Goal: Task Accomplishment & Management: Complete application form

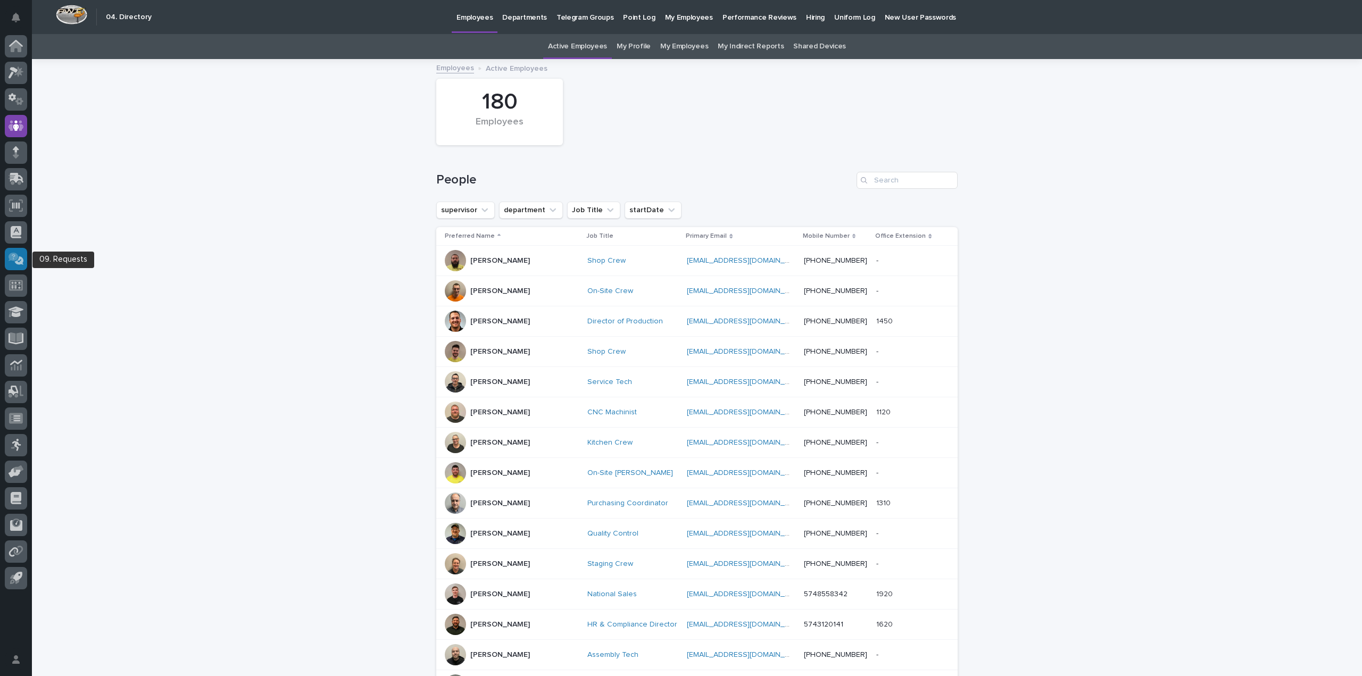
click at [19, 262] on icon at bounding box center [18, 259] width 12 height 11
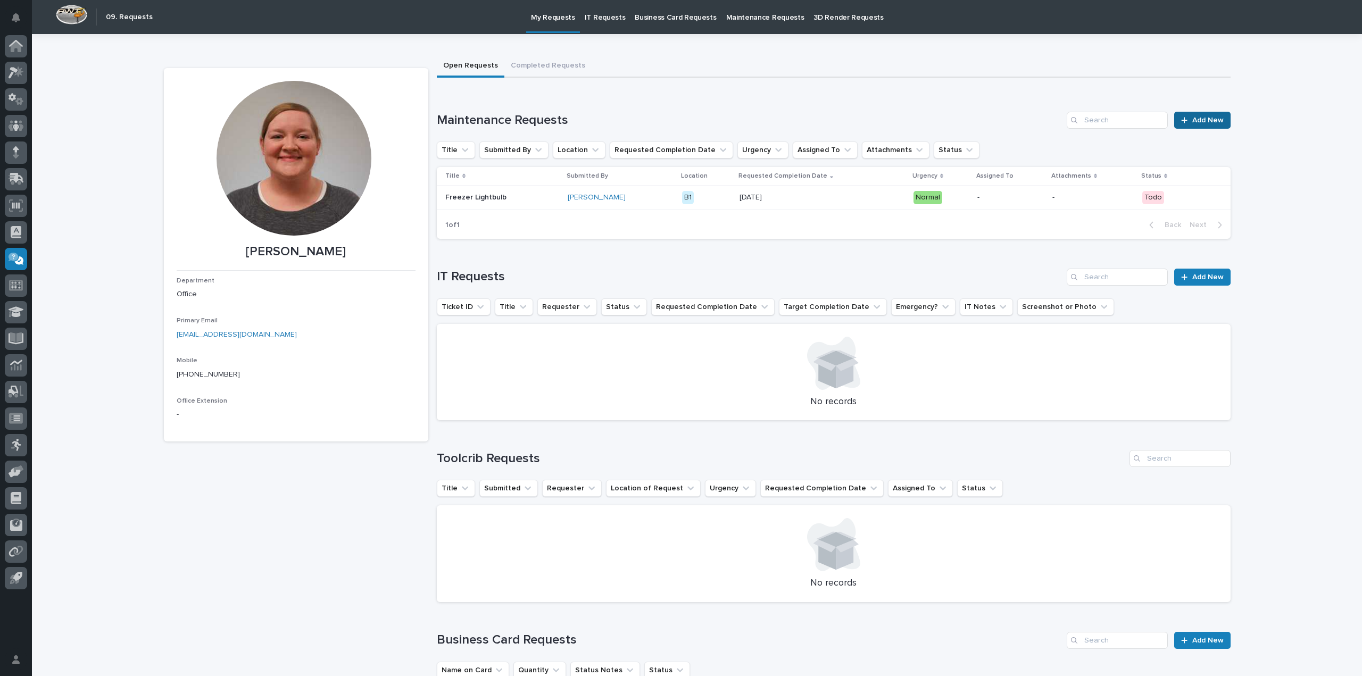
click at [1202, 120] on span "Add New" at bounding box center [1207, 119] width 31 height 7
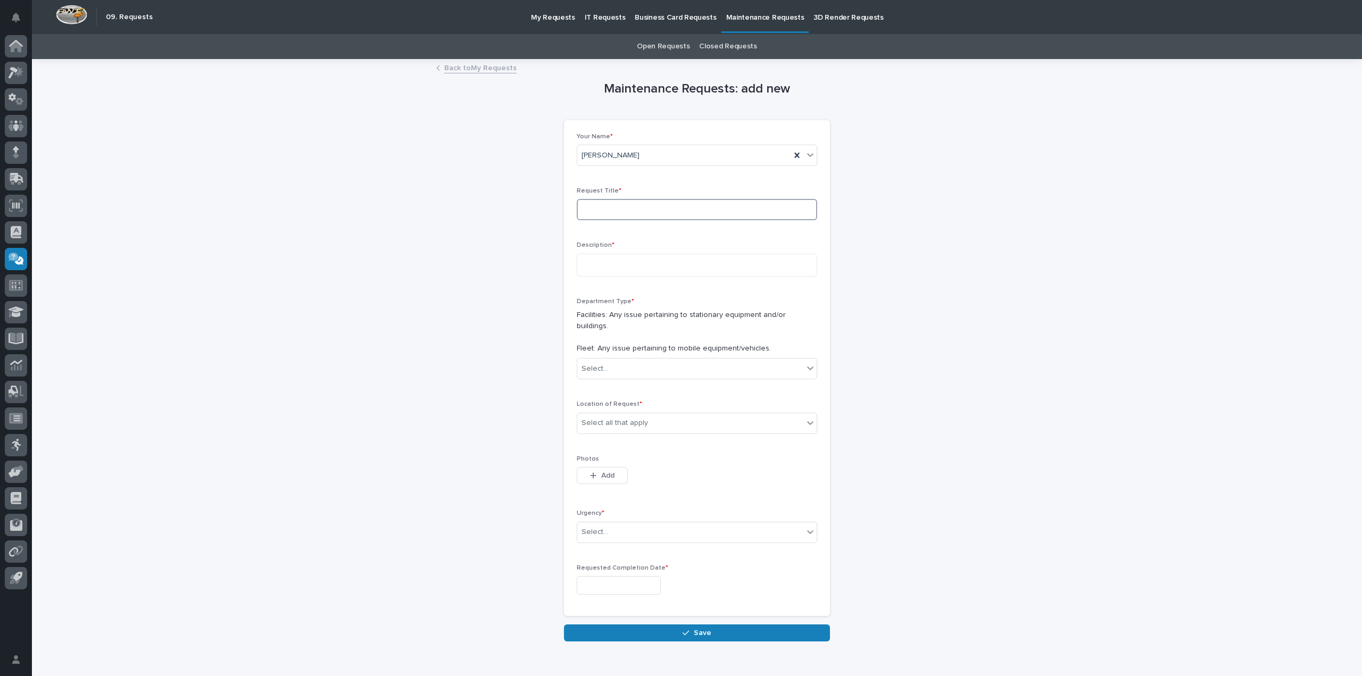
click at [615, 202] on input at bounding box center [697, 209] width 240 height 21
type input "Salad Bar lids Shelf"
type textarea "*"
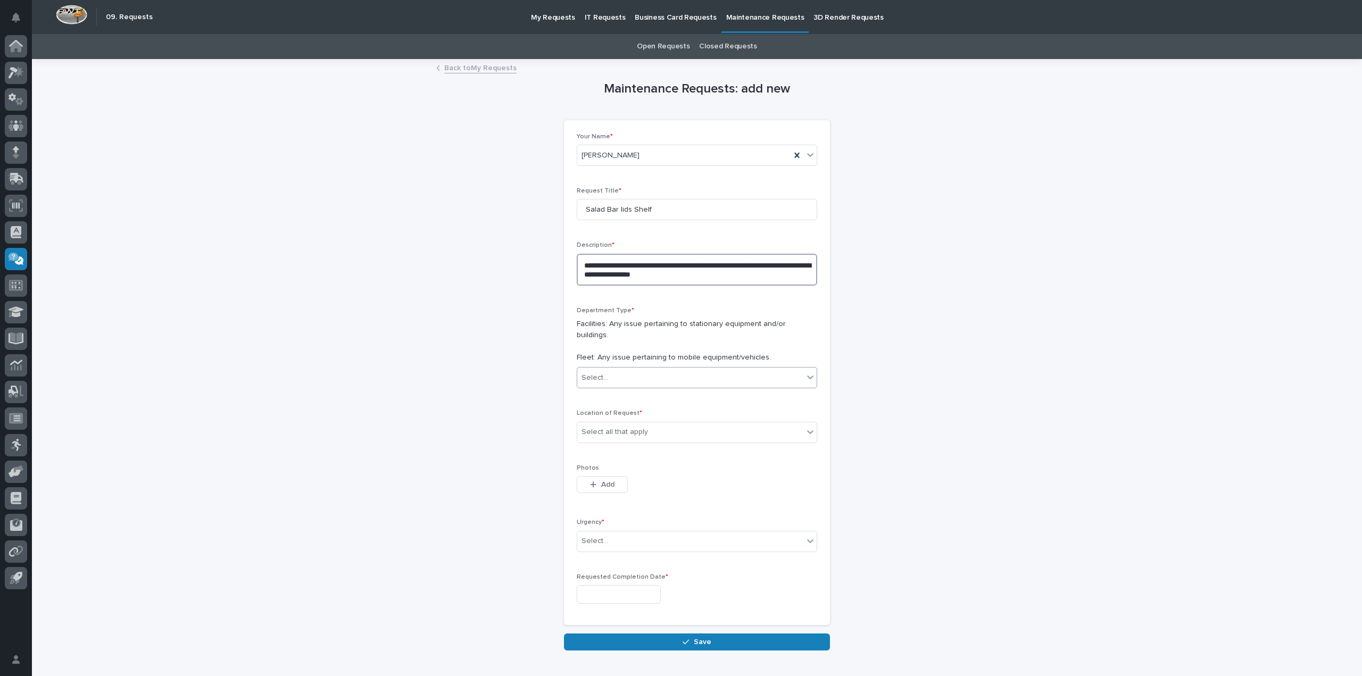
type textarea "**********"
click at [805, 372] on icon at bounding box center [810, 377] width 11 height 11
click at [735, 387] on div "Facilities" at bounding box center [692, 387] width 239 height 19
click at [737, 423] on div "Select all that apply" at bounding box center [690, 432] width 226 height 18
click at [710, 438] on div "B1" at bounding box center [692, 441] width 239 height 19
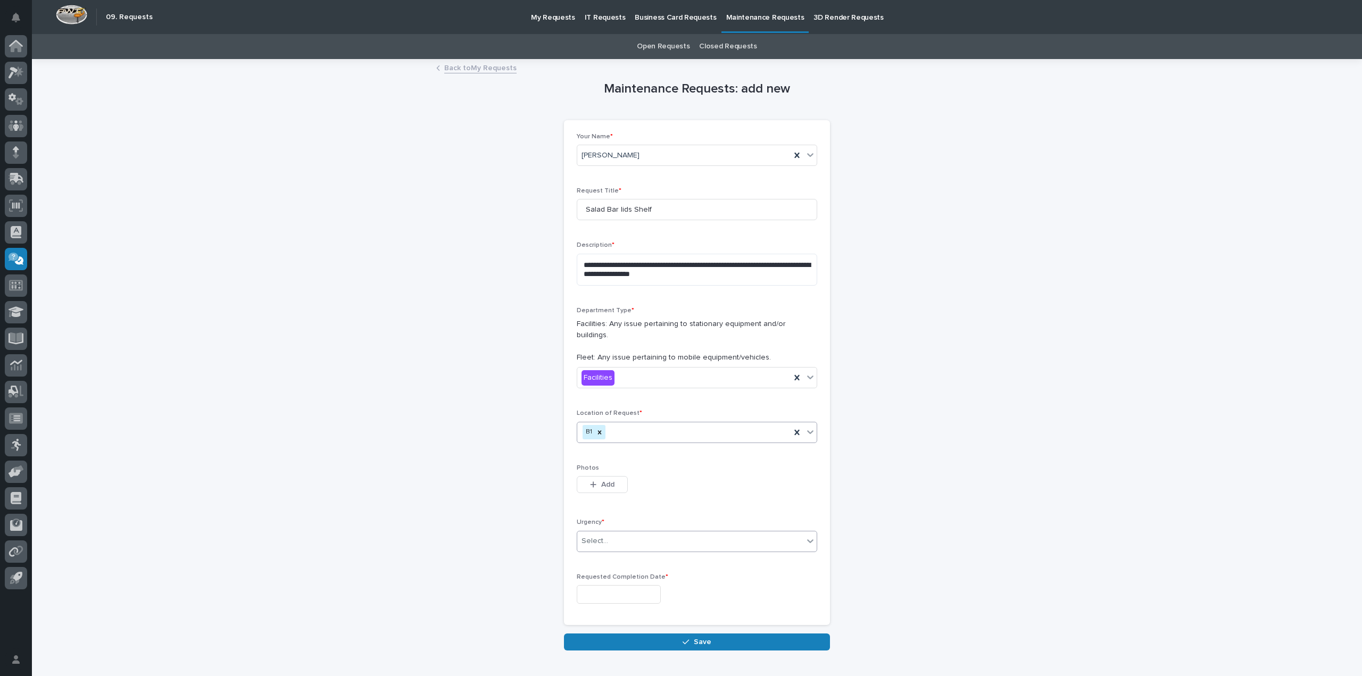
click at [589, 536] on div "Select..." at bounding box center [594, 541] width 27 height 11
click at [595, 583] on span "Normal" at bounding box center [592, 587] width 29 height 12
click at [624, 586] on input "text" at bounding box center [619, 594] width 84 height 19
click at [647, 531] on div "29" at bounding box center [643, 530] width 14 height 14
type input "**********"
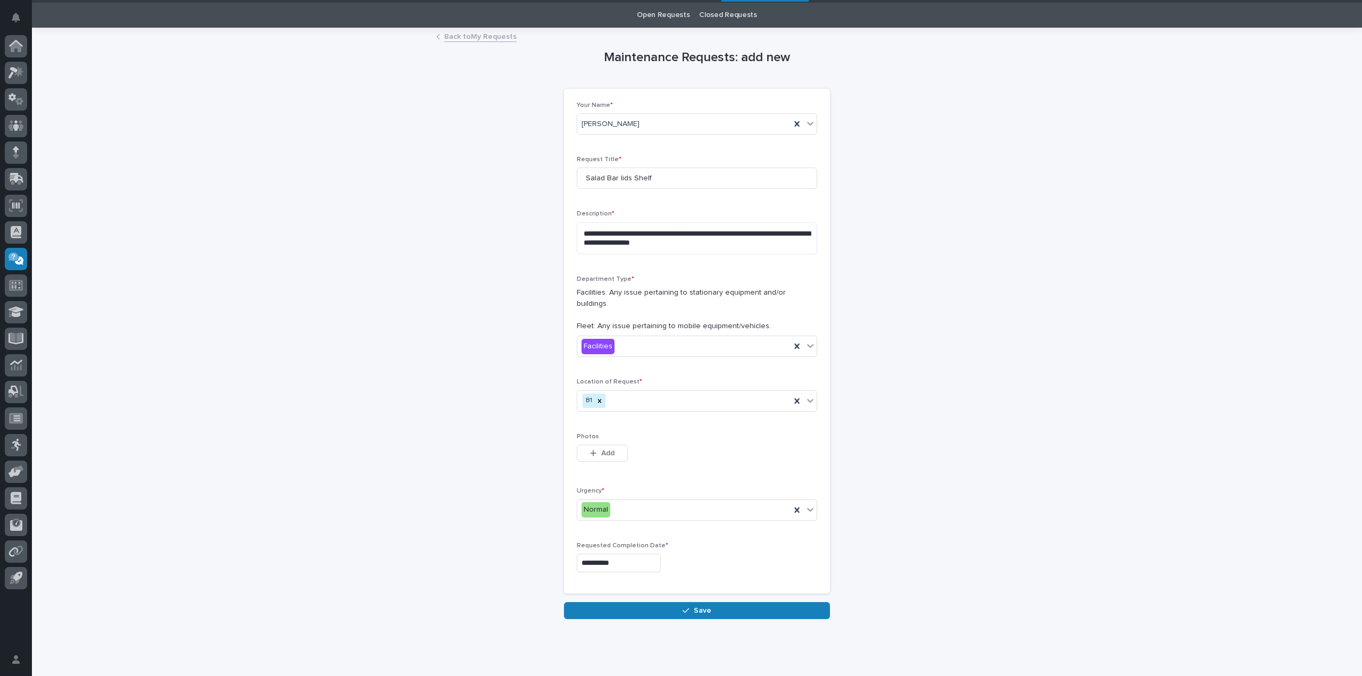
scroll to position [47, 0]
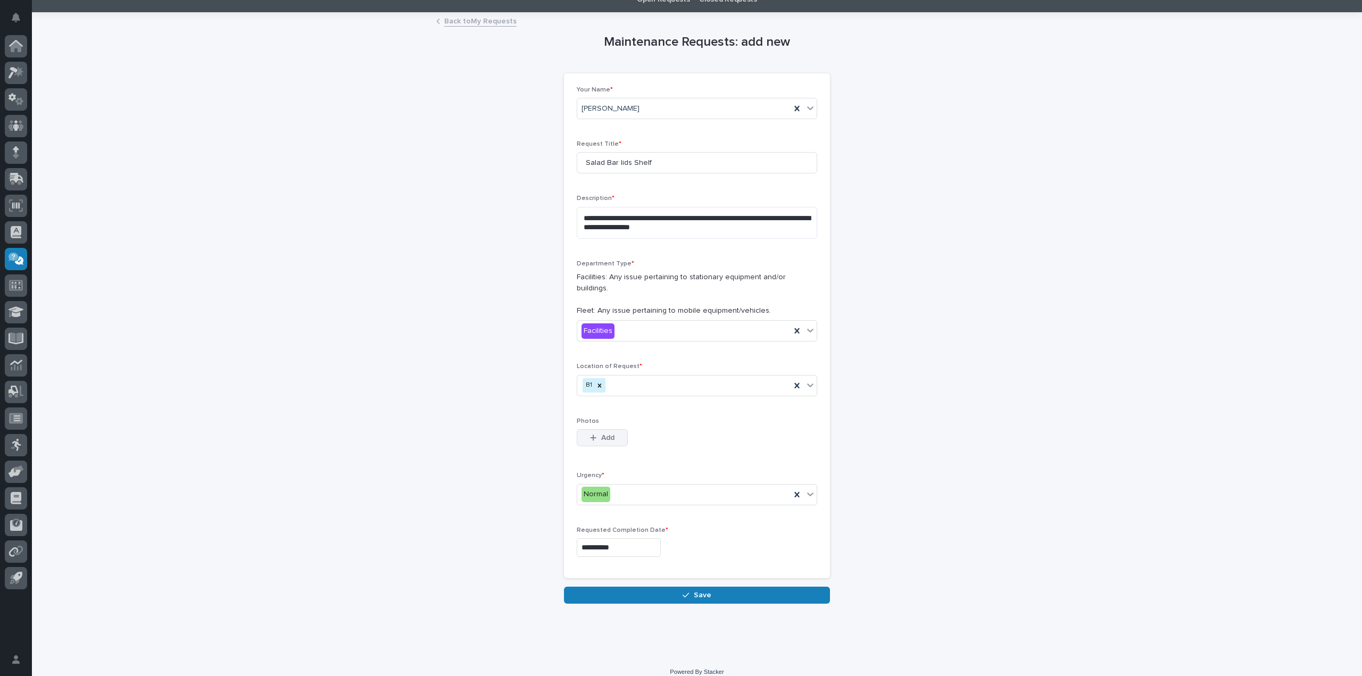
click at [603, 433] on span "Add" at bounding box center [607, 438] width 13 height 10
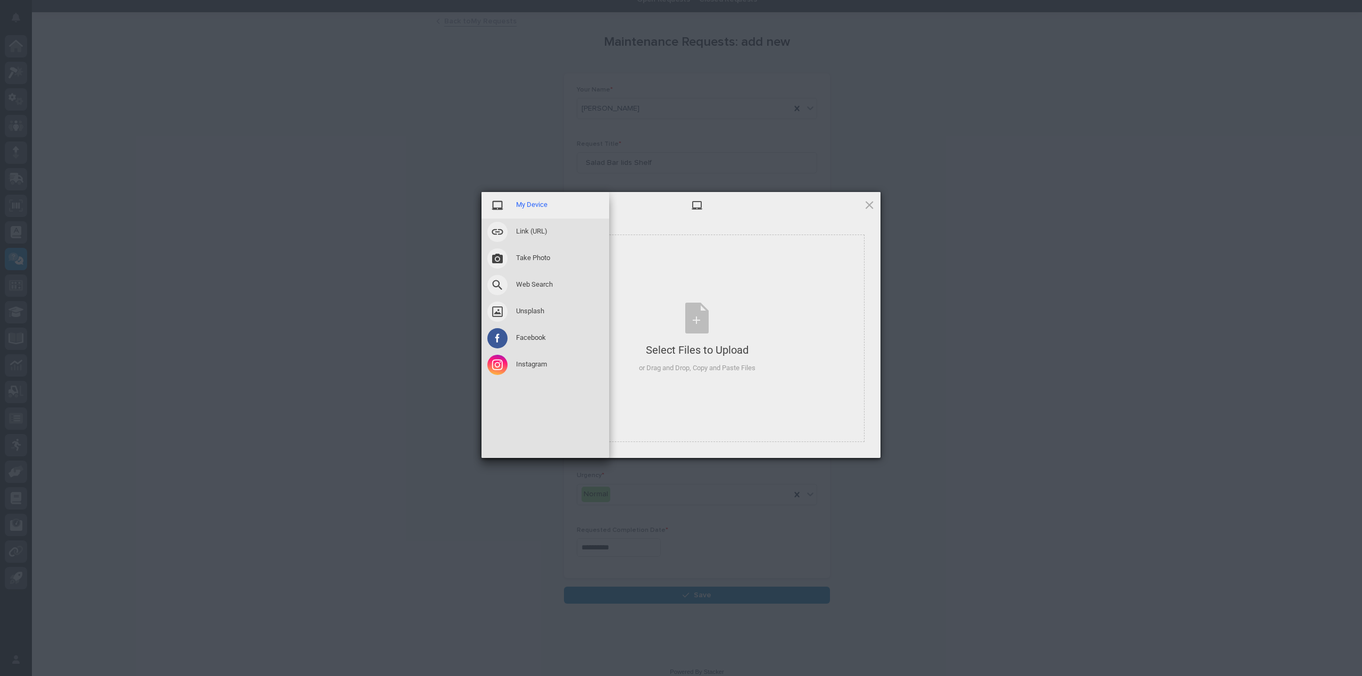
click at [535, 202] on span "My Device" at bounding box center [531, 205] width 31 height 10
click at [538, 204] on span "My Device" at bounding box center [531, 205] width 31 height 10
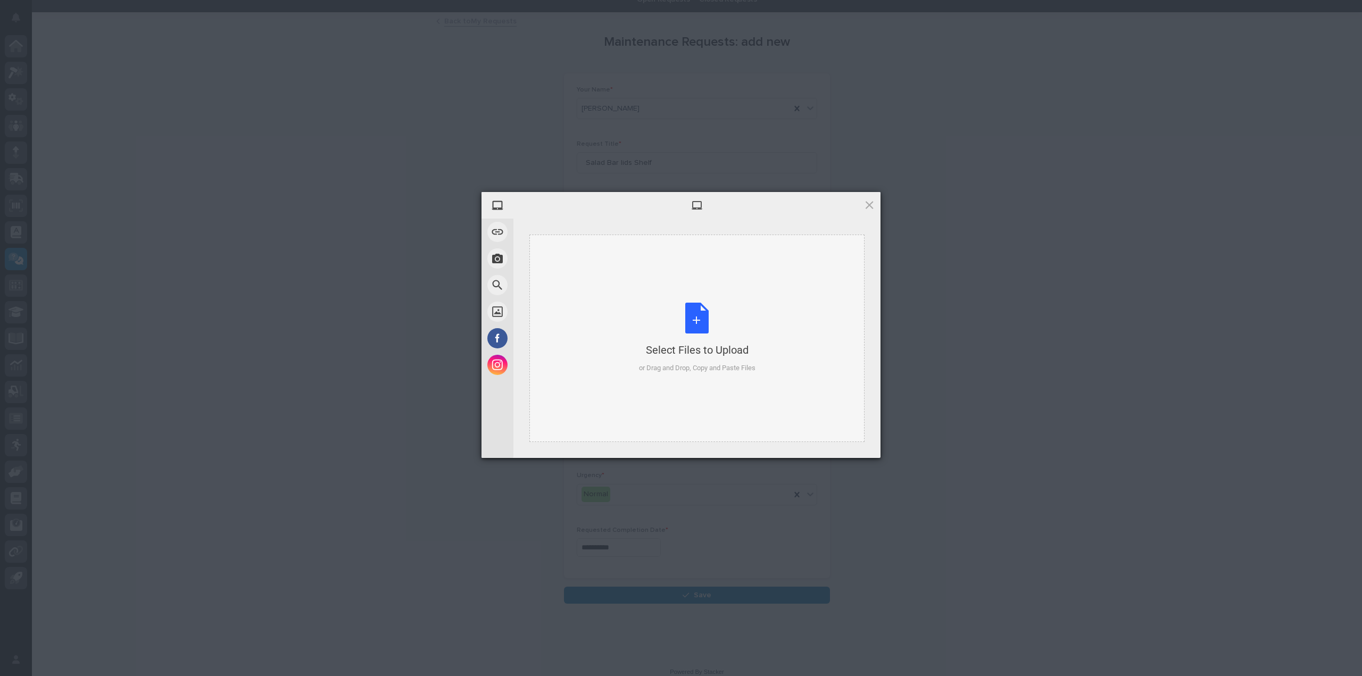
click at [683, 321] on div "Select Files to Upload or Drag and Drop, Copy and Paste Files" at bounding box center [697, 338] width 116 height 71
click at [818, 287] on span "Edit" at bounding box center [820, 288] width 48 height 19
click at [857, 447] on span "Done" at bounding box center [850, 443] width 49 height 20
click at [843, 443] on span "Upload 1" at bounding box center [848, 444] width 21 height 8
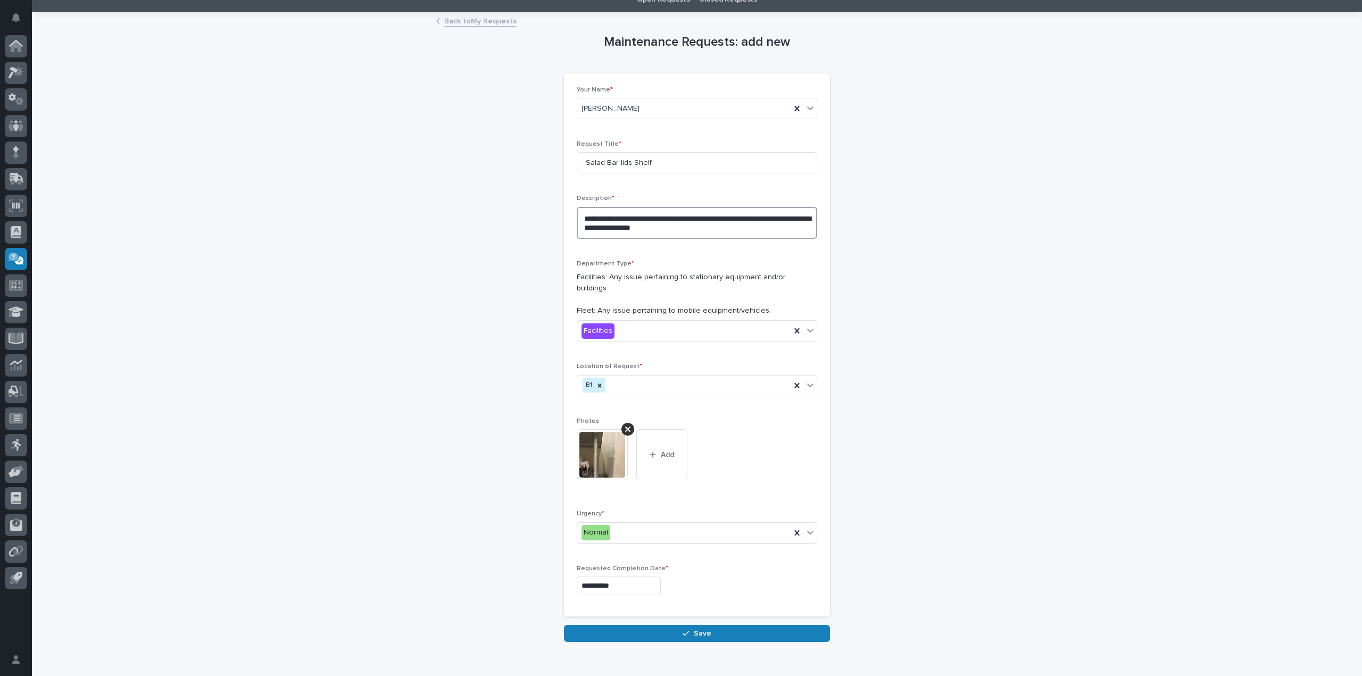
click at [743, 214] on textarea "**********" at bounding box center [697, 223] width 240 height 32
type textarea "**********"
click at [713, 257] on div "**********" at bounding box center [697, 345] width 240 height 518
click at [685, 630] on icon "button" at bounding box center [685, 633] width 6 height 7
